Goal: Navigation & Orientation: Find specific page/section

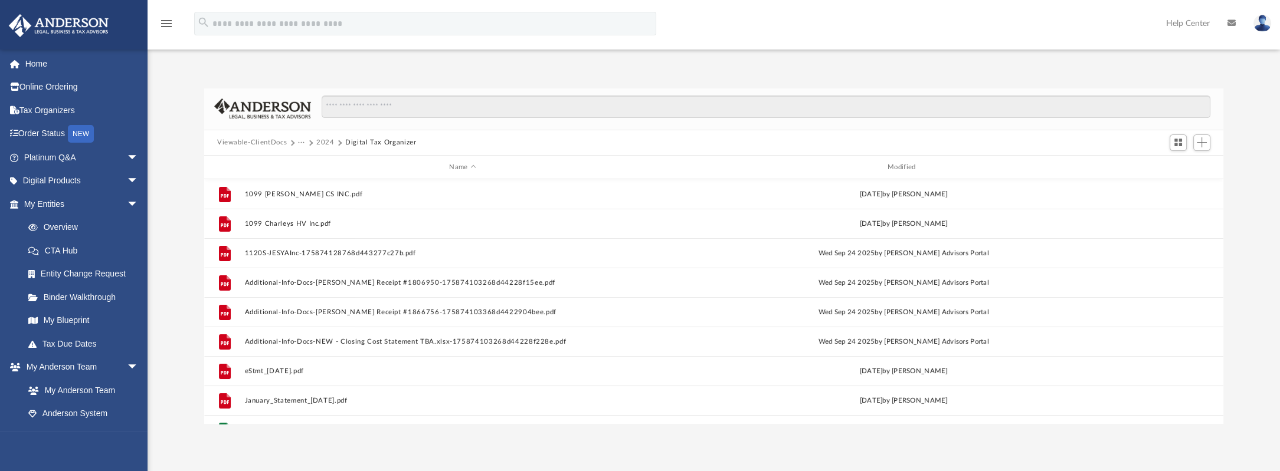
scroll to position [259, 1010]
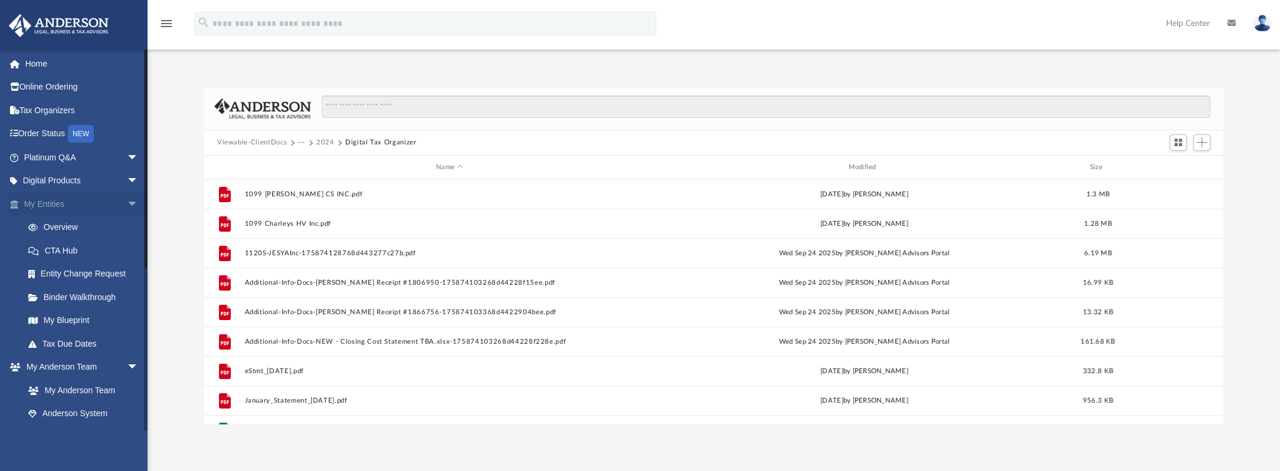
click at [58, 204] on link "My Entities arrow_drop_down" at bounding box center [82, 204] width 148 height 24
click at [60, 229] on link "Overview" at bounding box center [87, 228] width 140 height 24
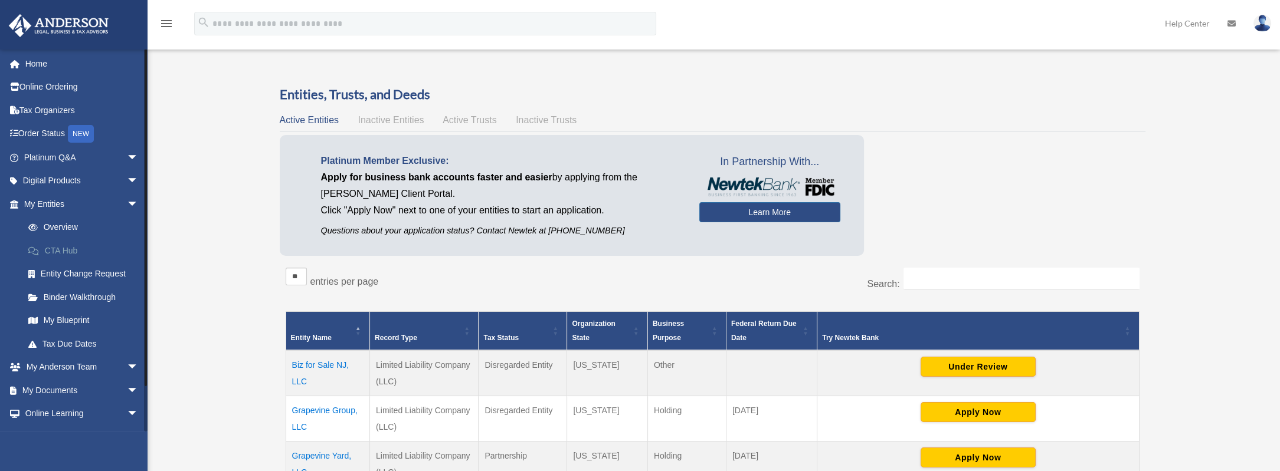
click at [68, 245] on link "CTA Hub" at bounding box center [87, 251] width 140 height 24
click at [73, 317] on link "My Blueprint" at bounding box center [87, 321] width 140 height 24
